Goal: Task Accomplishment & Management: Manage account settings

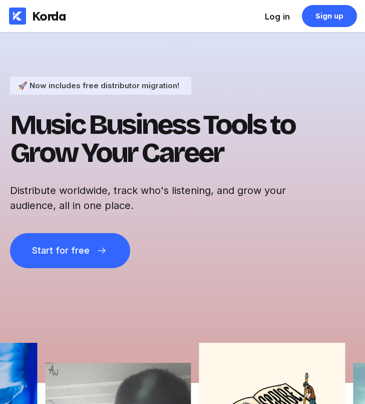
click at [270, 17] on div "Log in" at bounding box center [277, 17] width 25 height 10
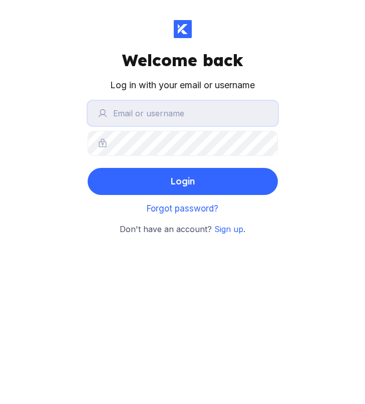
type input "[PERSON_NAME][EMAIL_ADDRESS][DOMAIN_NAME]"
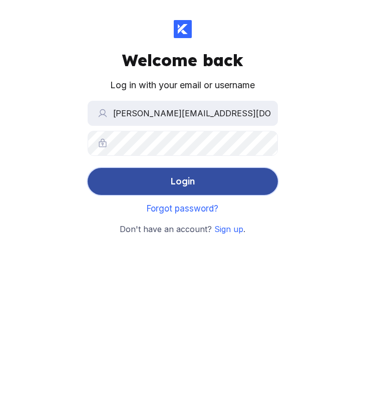
click at [192, 174] on div "Login" at bounding box center [182, 181] width 25 height 20
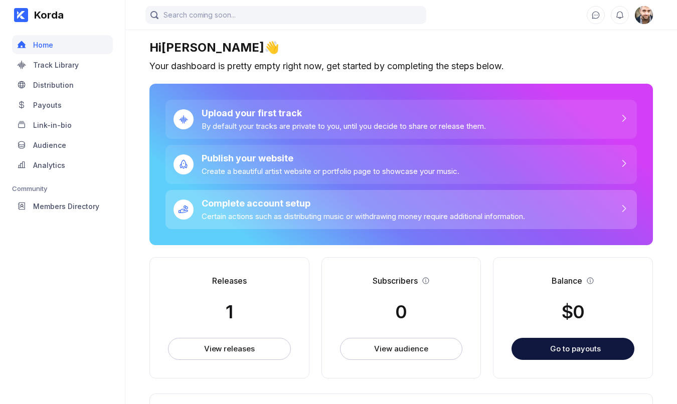
click at [274, 210] on div "Complete account setup Certain actions such as distributing music or withdrawin…" at bounding box center [358, 209] width 331 height 23
select select "GB"
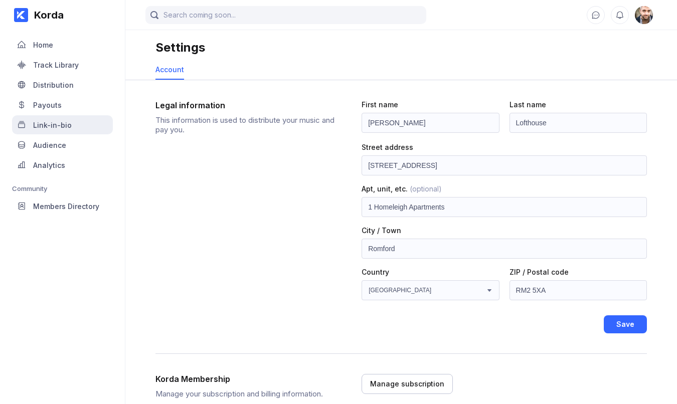
click at [45, 128] on div "Link-in-bio" at bounding box center [52, 125] width 39 height 9
